Goal: Task Accomplishment & Management: Complete application form

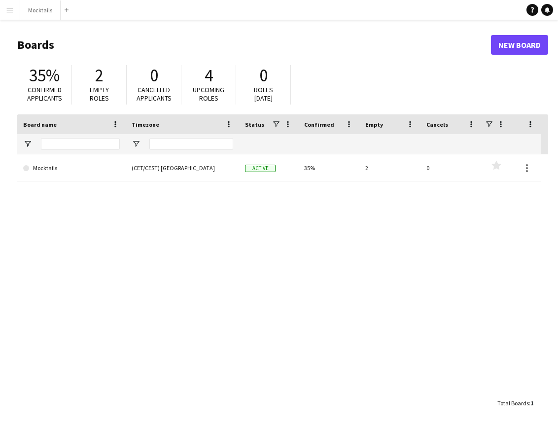
click at [35, 21] on main "Boards New Board 35% Confirmed applicants 2 Empty roles 0 Cancelled applicants …" at bounding box center [279, 223] width 558 height 407
click at [42, 12] on button "Mocktails Close" at bounding box center [40, 9] width 40 height 19
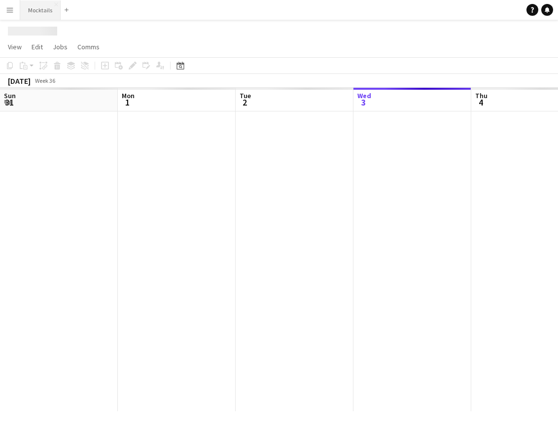
scroll to position [0, 235]
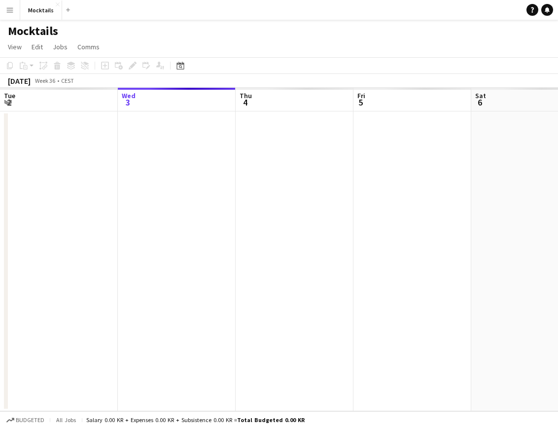
click at [9, 14] on button "Menu" at bounding box center [10, 10] width 20 height 20
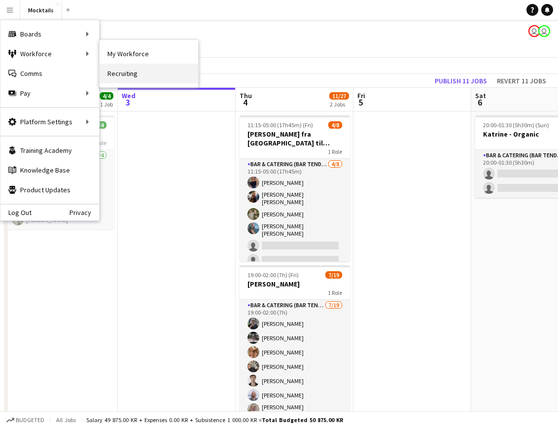
click at [129, 78] on link "Recruiting" at bounding box center [149, 74] width 99 height 20
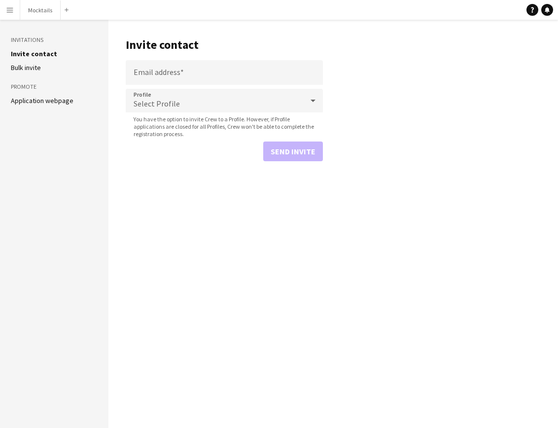
click at [34, 99] on link "Application webpage" at bounding box center [42, 100] width 63 height 9
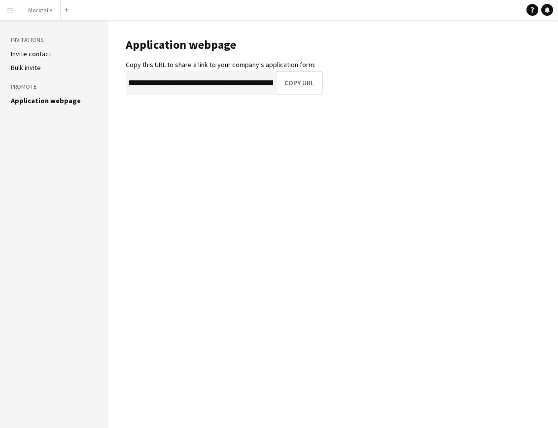
click at [28, 54] on link "Invite contact" at bounding box center [31, 53] width 40 height 9
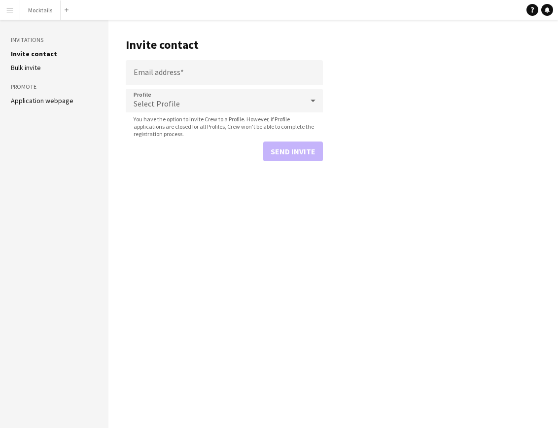
click at [235, 103] on div "Select Profile" at bounding box center [214, 101] width 177 height 24
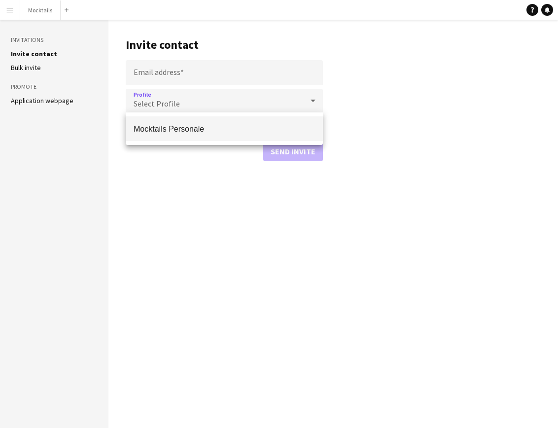
click at [396, 87] on div at bounding box center [279, 214] width 558 height 428
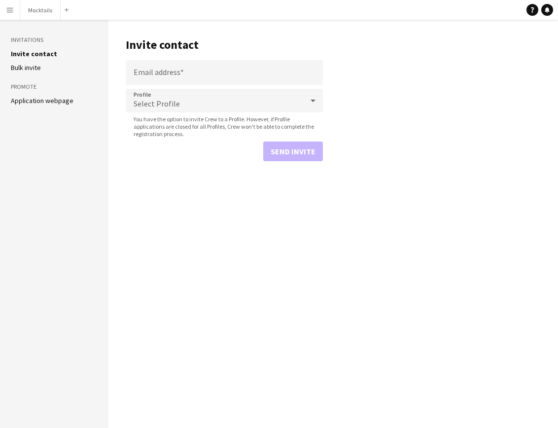
click at [289, 103] on div "Select Profile" at bounding box center [214, 101] width 177 height 24
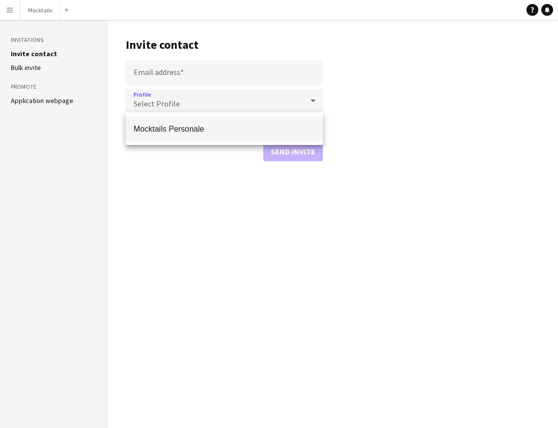
click at [38, 18] on div at bounding box center [279, 214] width 558 height 428
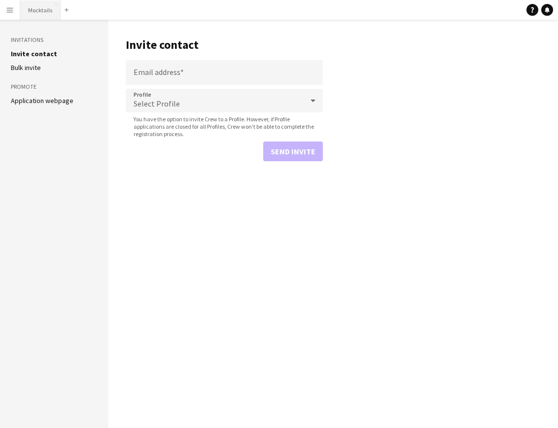
click at [45, 11] on button "Mocktails Close" at bounding box center [40, 9] width 40 height 19
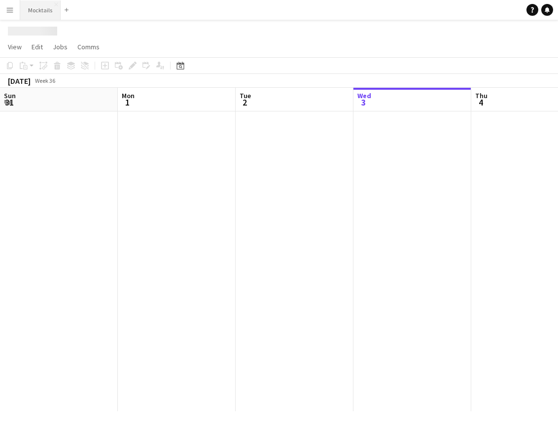
scroll to position [0, 235]
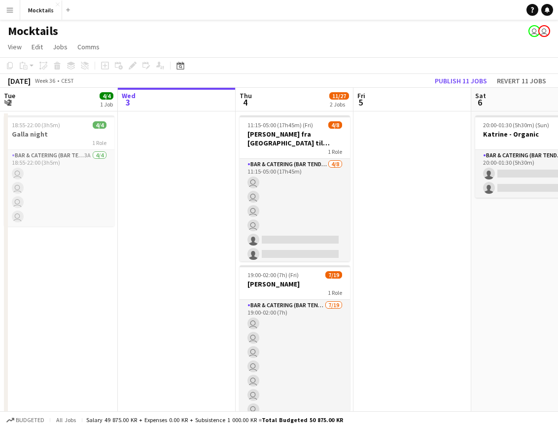
click at [15, 10] on button "Menu" at bounding box center [10, 10] width 20 height 20
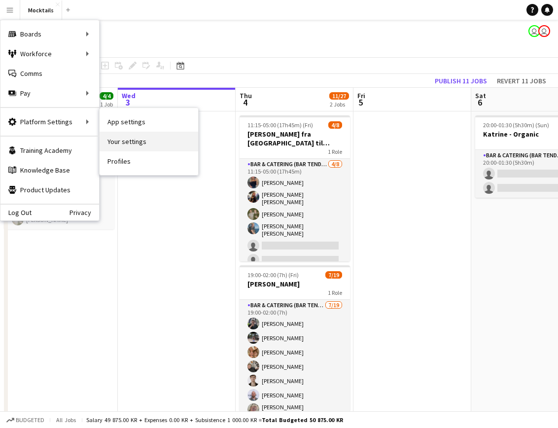
click at [151, 139] on link "Your settings" at bounding box center [149, 142] width 99 height 20
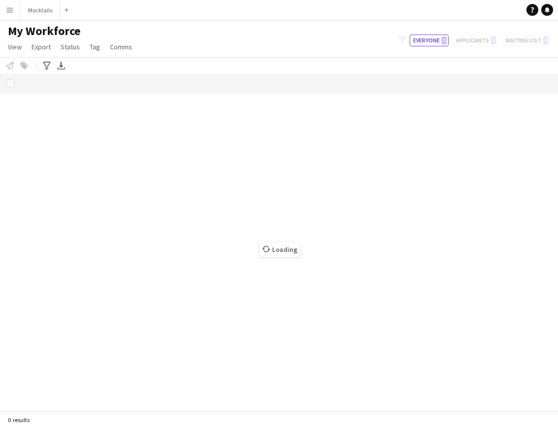
click at [12, 12] on app-icon "Menu" at bounding box center [10, 10] width 8 height 8
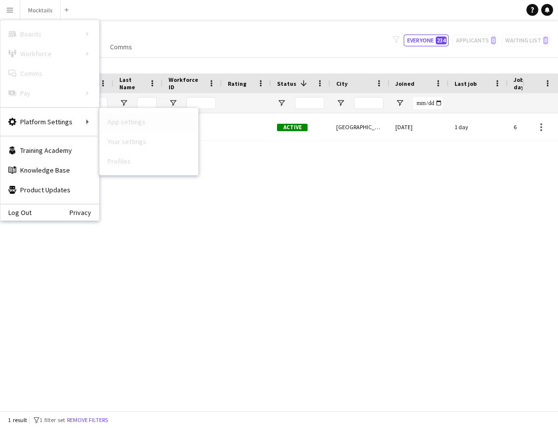
click at [124, 121] on link "App settings" at bounding box center [149, 122] width 99 height 20
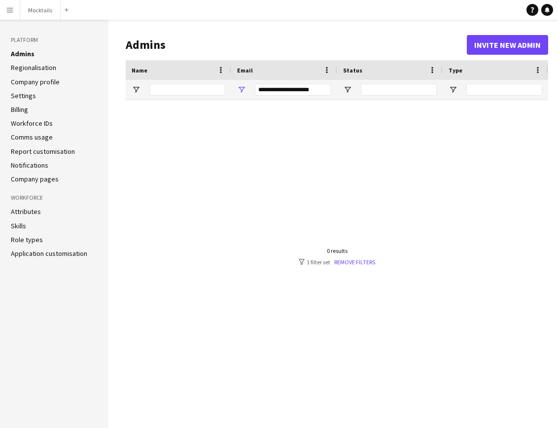
click at [30, 235] on link "Role types" at bounding box center [27, 239] width 32 height 9
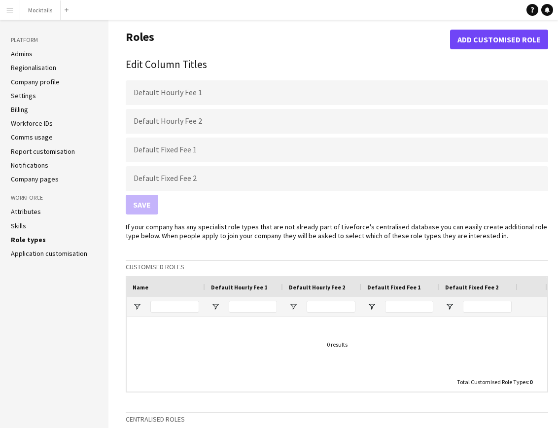
click at [37, 250] on link "Application customisation" at bounding box center [49, 253] width 76 height 9
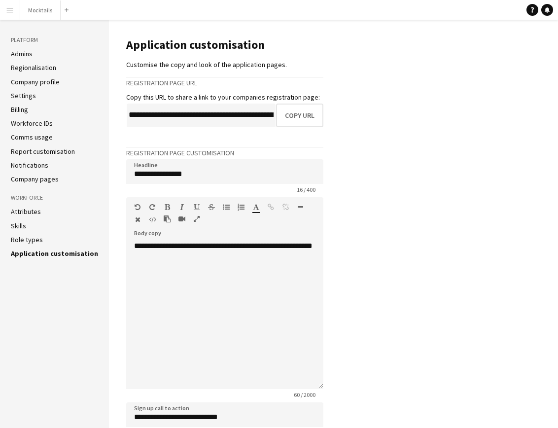
click at [22, 54] on link "Admins" at bounding box center [22, 53] width 22 height 9
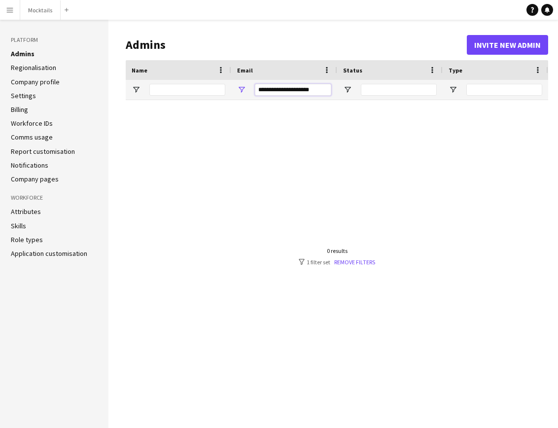
click at [278, 94] on input "**********" at bounding box center [293, 90] width 76 height 12
paste input "**********"
type input "**********"
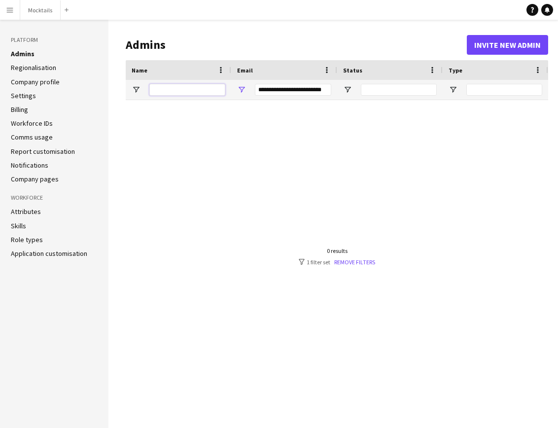
click at [199, 86] on input "Name Filter Input" at bounding box center [187, 90] width 76 height 12
type input "*********"
click at [332, 134] on div at bounding box center [337, 256] width 422 height 312
click at [397, 92] on input "Status Filter Input" at bounding box center [399, 90] width 76 height 12
click at [379, 126] on div at bounding box center [337, 256] width 422 height 312
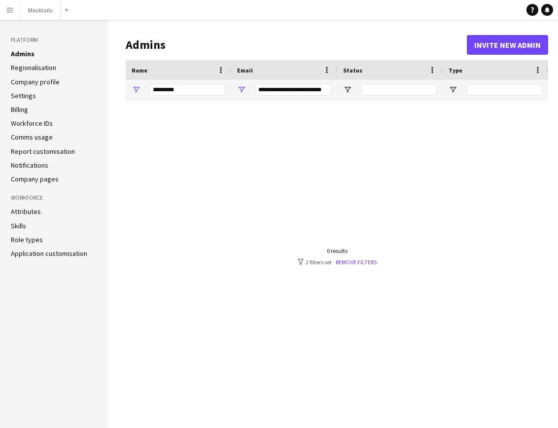
click at [501, 49] on button "Invite new admin" at bounding box center [507, 45] width 81 height 20
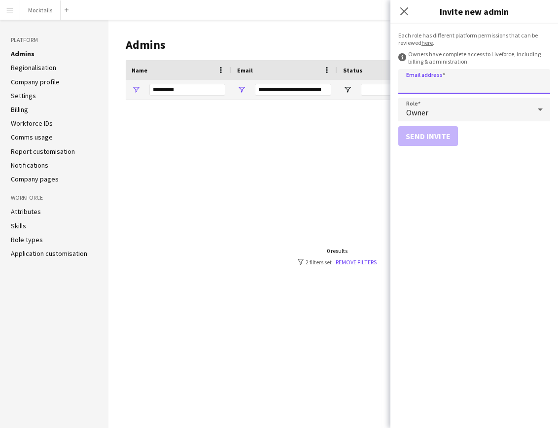
click at [442, 82] on input "Email address" at bounding box center [474, 81] width 152 height 25
paste input "**********"
type input "**********"
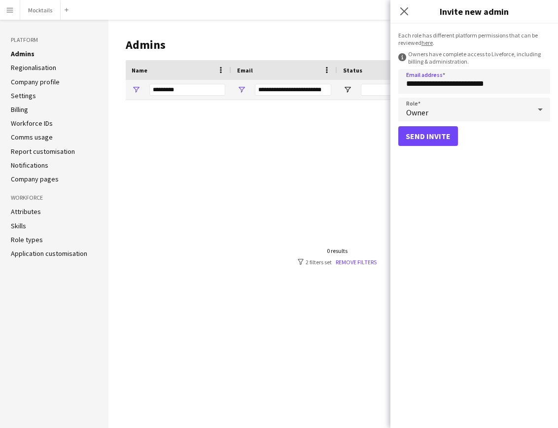
click at [445, 112] on div "Owner" at bounding box center [464, 110] width 132 height 24
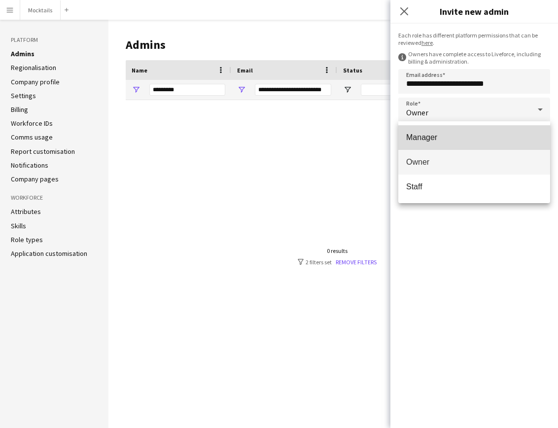
click at [435, 140] on span "Manager" at bounding box center [474, 137] width 136 height 9
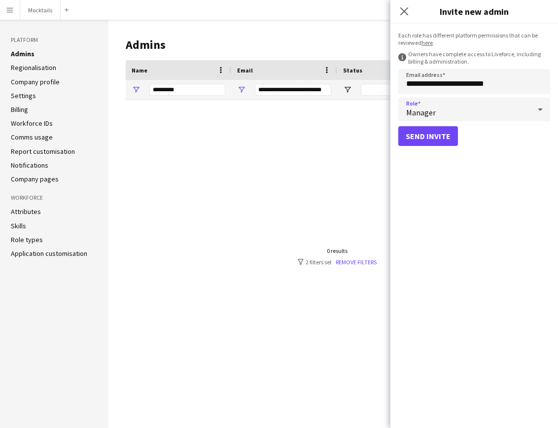
click at [436, 138] on button "Send invite" at bounding box center [428, 136] width 60 height 20
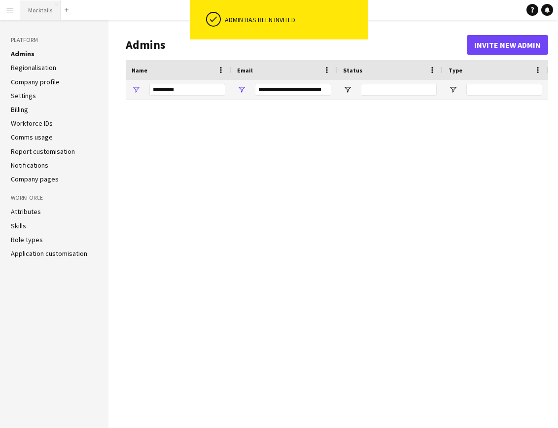
click at [50, 15] on button "Mocktails Close" at bounding box center [40, 9] width 40 height 19
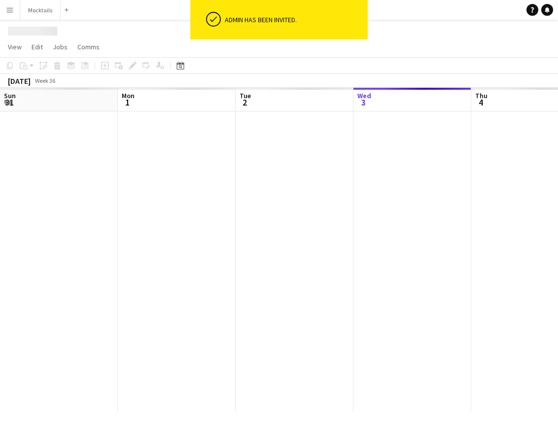
scroll to position [0, 235]
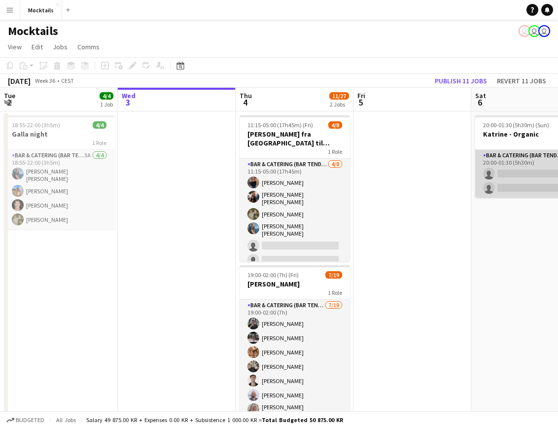
click at [511, 175] on app-card-role "Bar & Catering (Bar Tender) 0/2 20:00-01:30 (5h30m) single-neutral-actions sing…" at bounding box center [530, 174] width 110 height 48
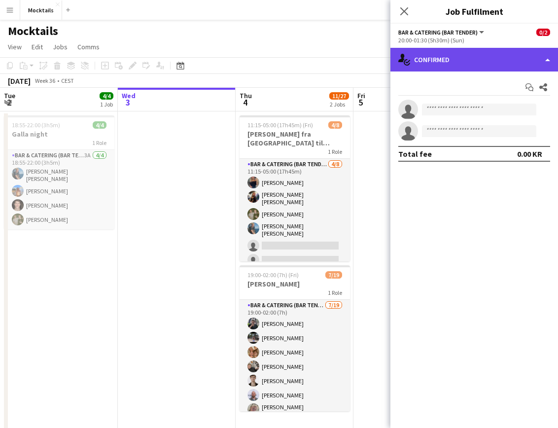
click at [475, 67] on div "single-neutral-actions-check-2 Confirmed" at bounding box center [473, 60] width 167 height 24
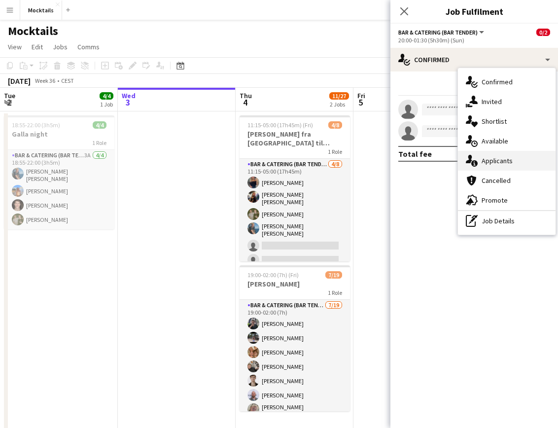
click at [493, 159] on span "Applicants" at bounding box center [496, 160] width 31 height 9
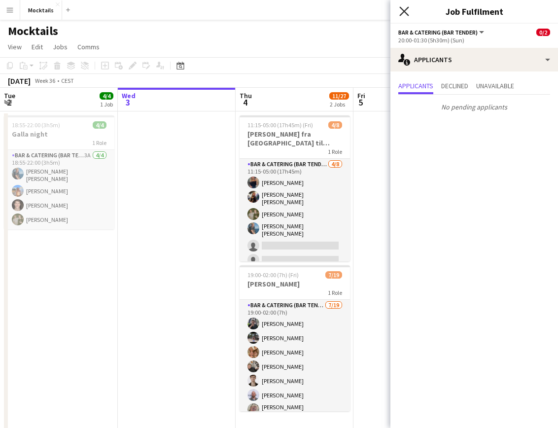
click at [404, 14] on icon "Close pop-in" at bounding box center [403, 10] width 9 height 9
